Goal: Task Accomplishment & Management: Use online tool/utility

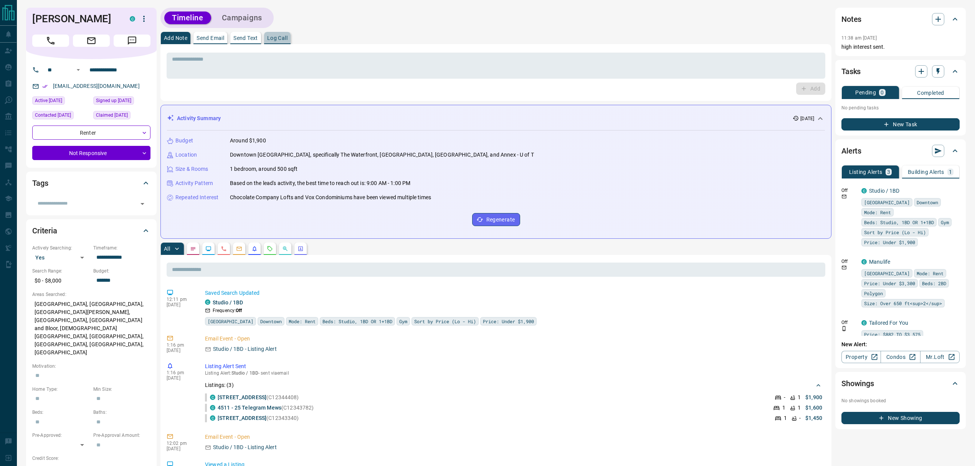
click at [270, 36] on p "Log Call" at bounding box center [277, 37] width 20 height 5
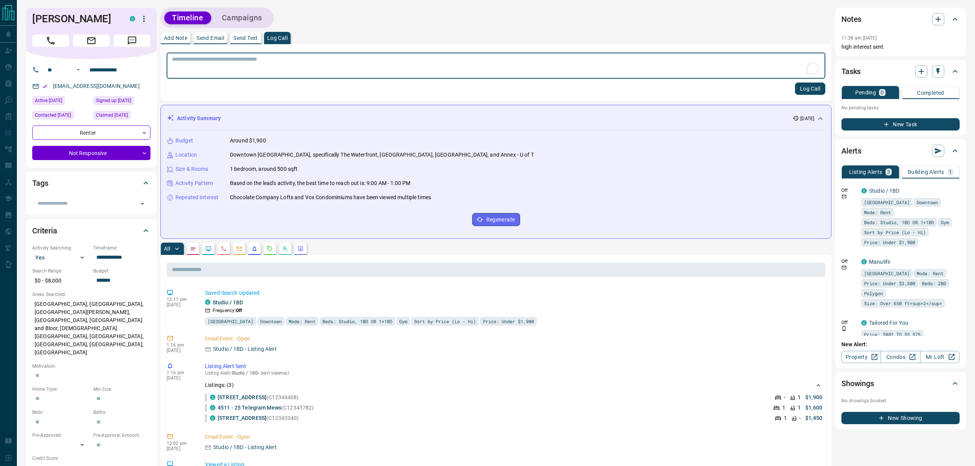
click at [802, 92] on button "Log Call" at bounding box center [810, 89] width 30 height 12
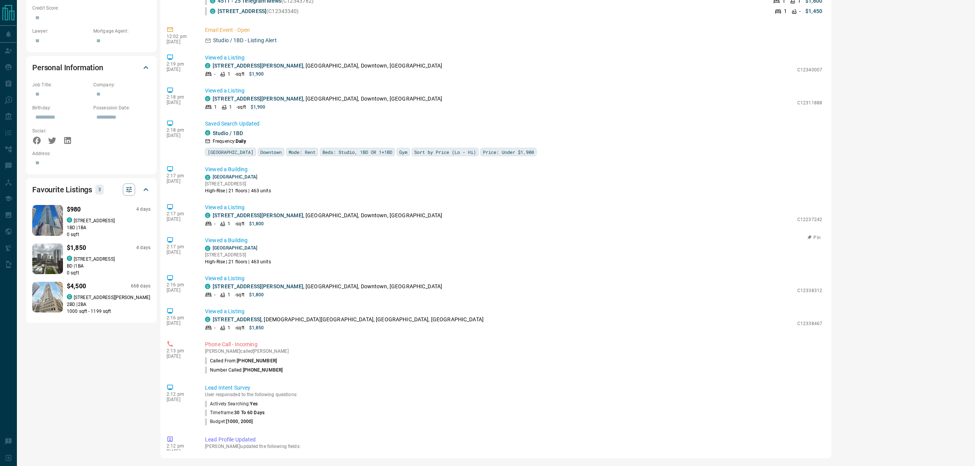
scroll to position [41, 0]
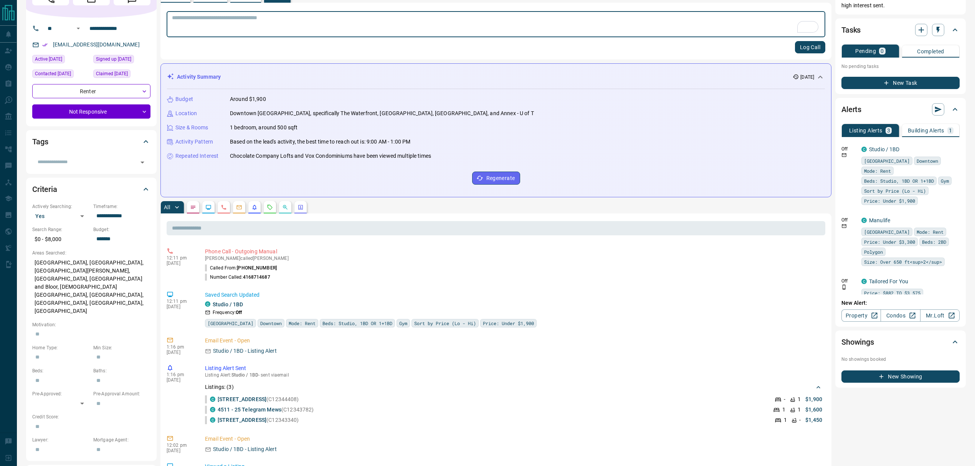
click at [400, 266] on li "Called From: [PHONE_NUMBER]" at bounding box center [513, 267] width 617 height 9
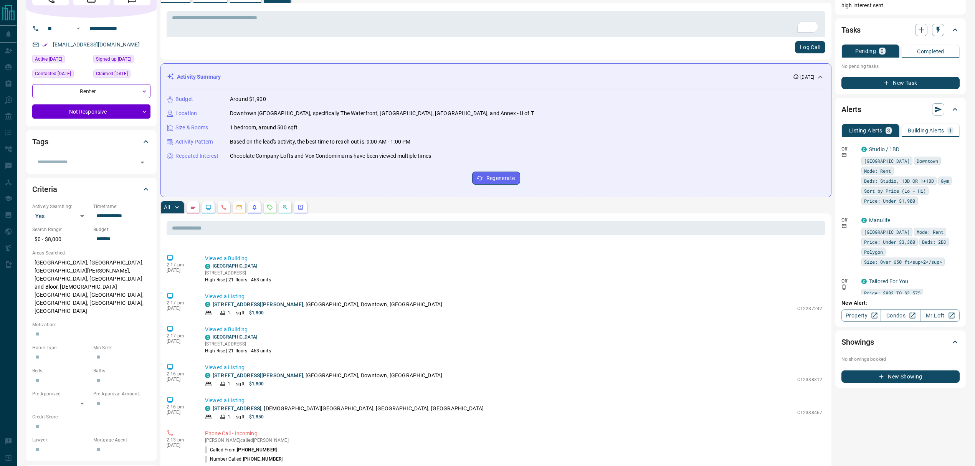
scroll to position [352, 0]
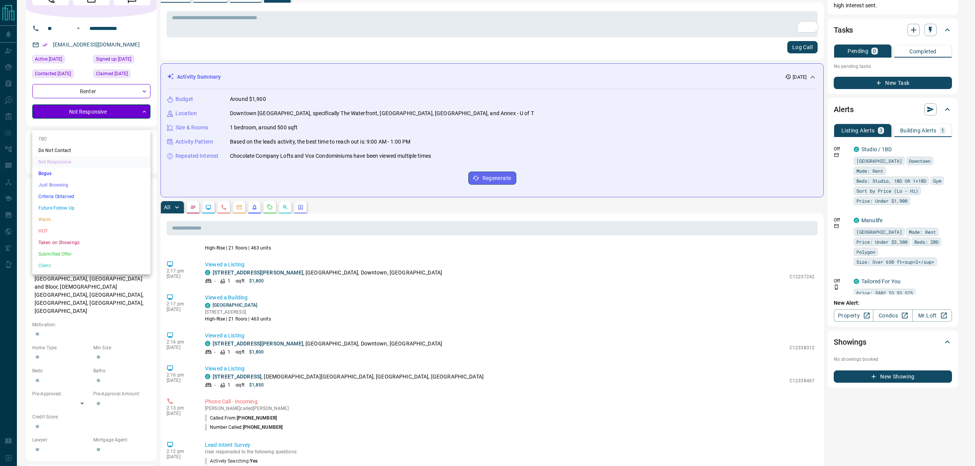
click at [127, 121] on body "**********" at bounding box center [487, 417] width 975 height 916
click at [50, 140] on li "TBD" at bounding box center [91, 139] width 118 height 12
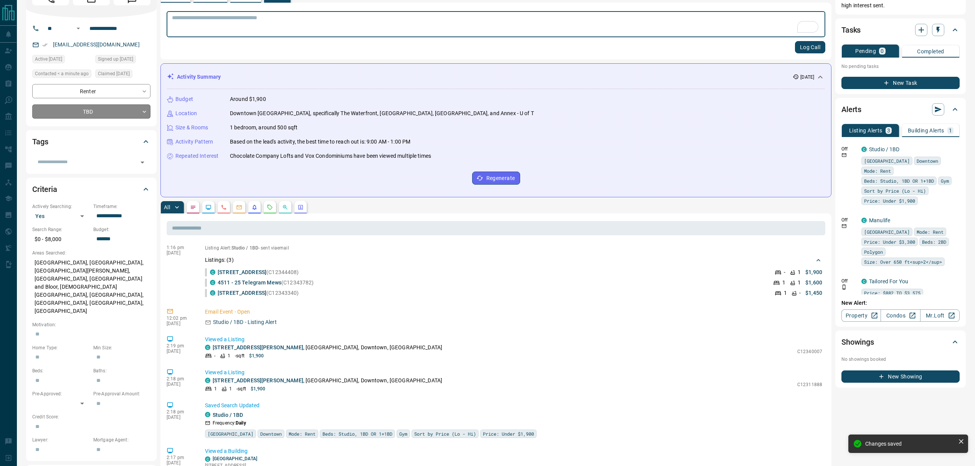
scroll to position [0, 0]
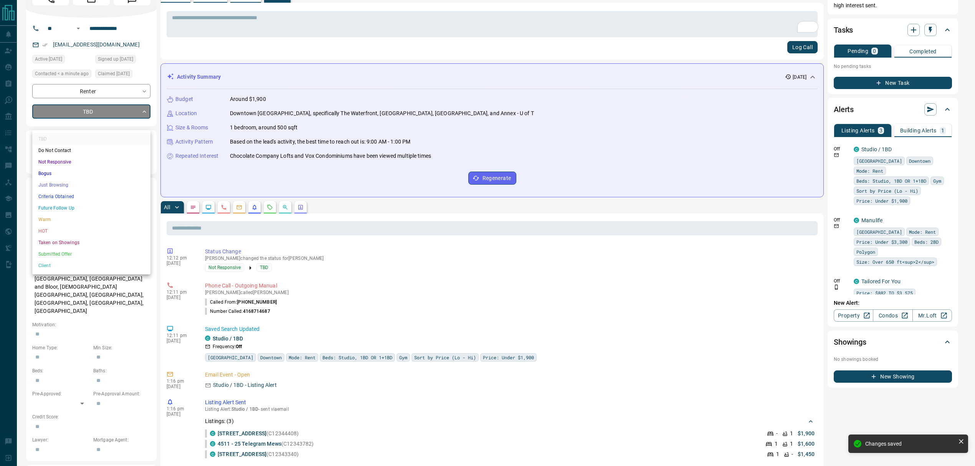
click at [142, 125] on body "**********" at bounding box center [487, 417] width 975 height 916
click at [59, 185] on li "Just Browsing" at bounding box center [91, 185] width 118 height 12
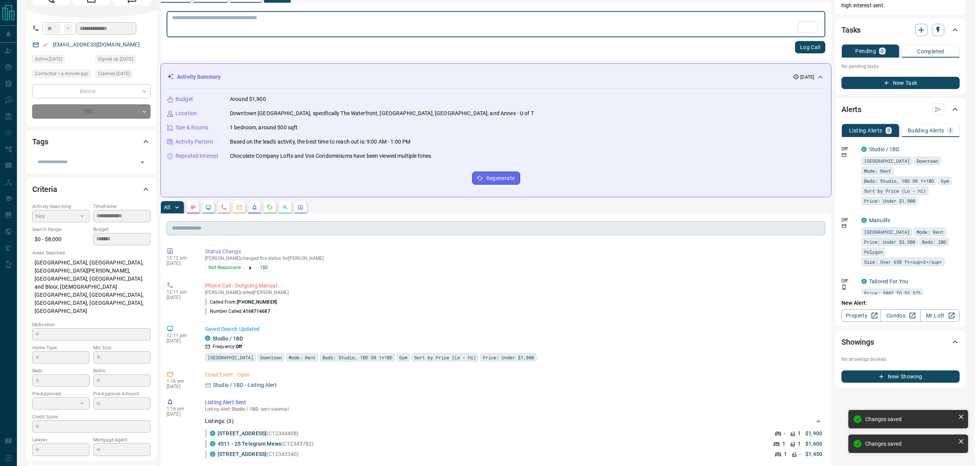
type input "*"
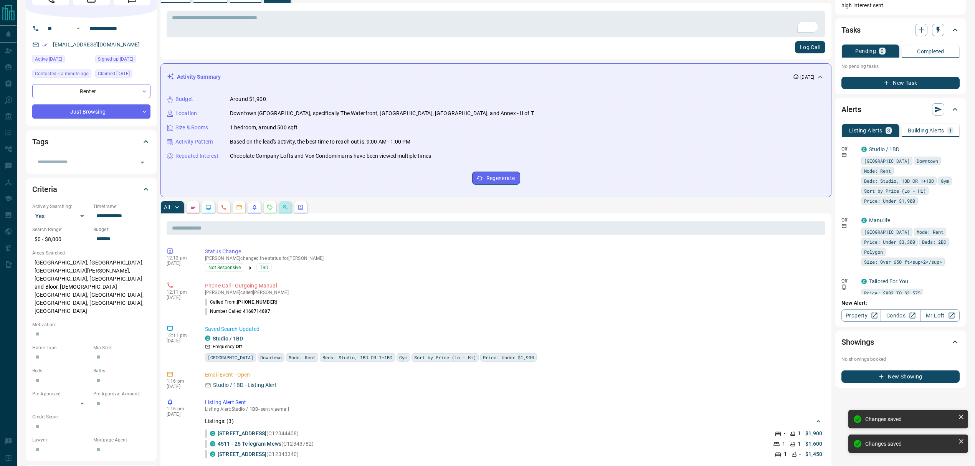
click at [281, 208] on button "button" at bounding box center [285, 207] width 12 height 12
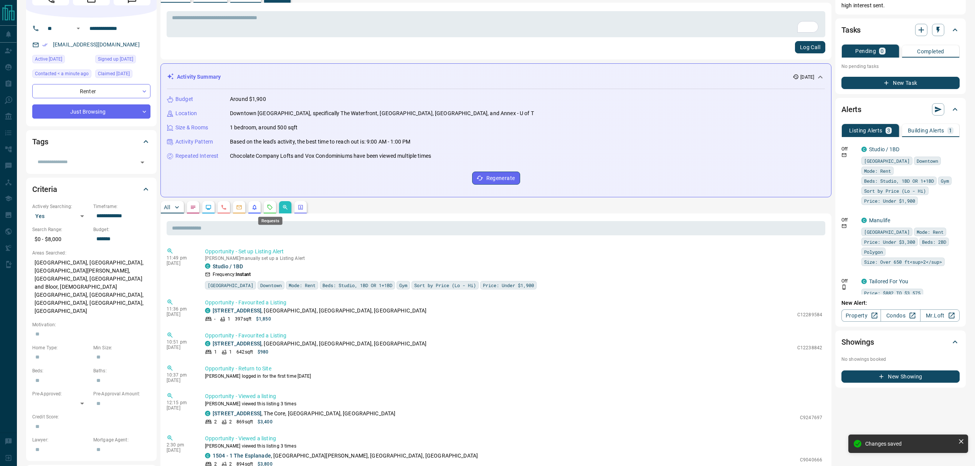
click at [272, 206] on icon "Requests" at bounding box center [270, 207] width 6 height 6
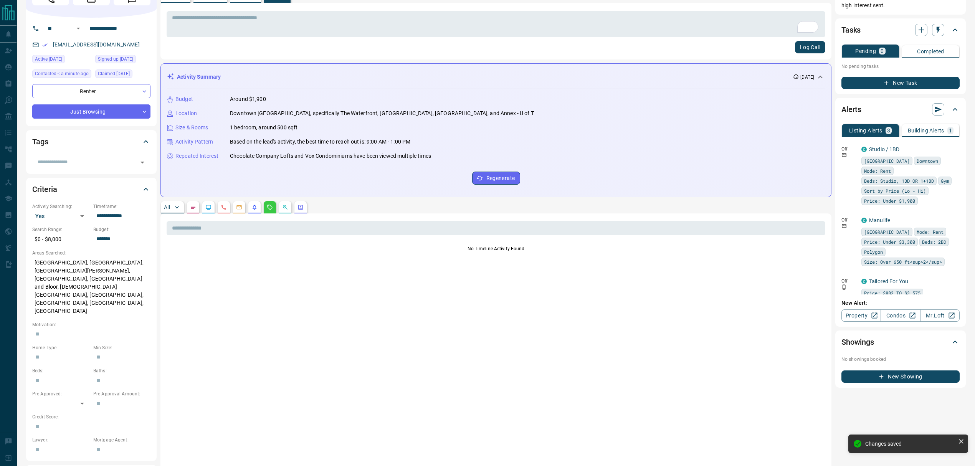
click at [160, 201] on div "Timeline Campaigns Add Note Send Email Send Text Log Call * ​ Log Call Activity…" at bounding box center [495, 339] width 671 height 747
click at [163, 204] on button "All" at bounding box center [172, 207] width 23 height 12
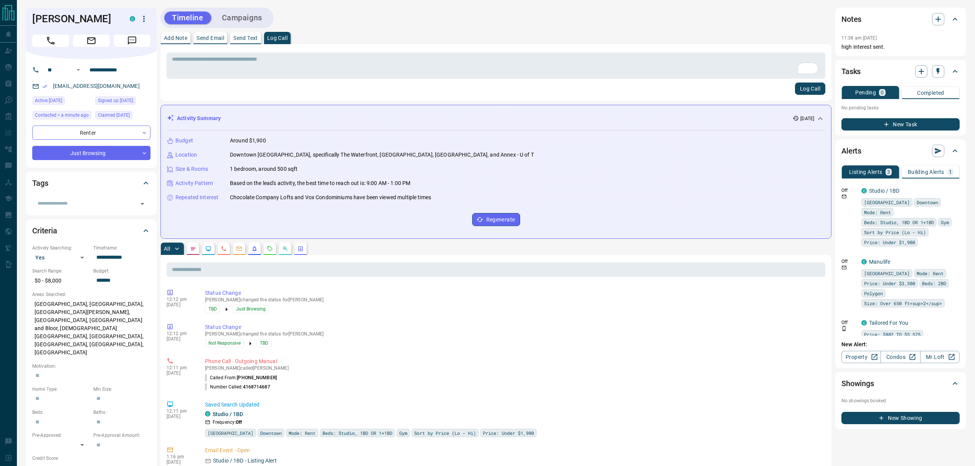
click at [492, 46] on div "* ​ Log Call" at bounding box center [495, 72] width 671 height 57
